Goal: Task Accomplishment & Management: Manage account settings

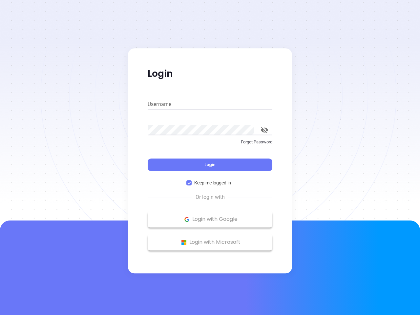
click at [210, 157] on div "Login" at bounding box center [210, 161] width 125 height 20
click at [210, 104] on input "Username" at bounding box center [210, 104] width 125 height 10
click at [264, 130] on icon "toggle password visibility" at bounding box center [264, 130] width 7 height 6
click at [210, 165] on span "Login" at bounding box center [209, 165] width 11 height 6
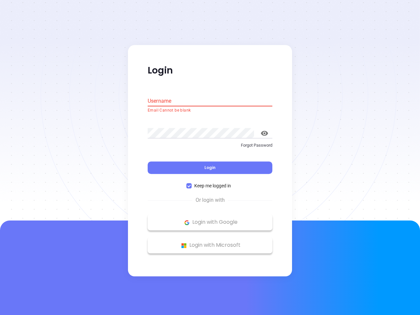
click at [210, 183] on span "Keep me logged in" at bounding box center [213, 185] width 42 height 7
click at [192, 183] on input "Keep me logged in" at bounding box center [188, 185] width 5 height 5
checkbox input "false"
click at [210, 219] on p "Login with Google" at bounding box center [210, 222] width 118 height 10
click at [210, 242] on p "Login with Microsoft" at bounding box center [210, 245] width 118 height 10
